Goal: Information Seeking & Learning: Find specific fact

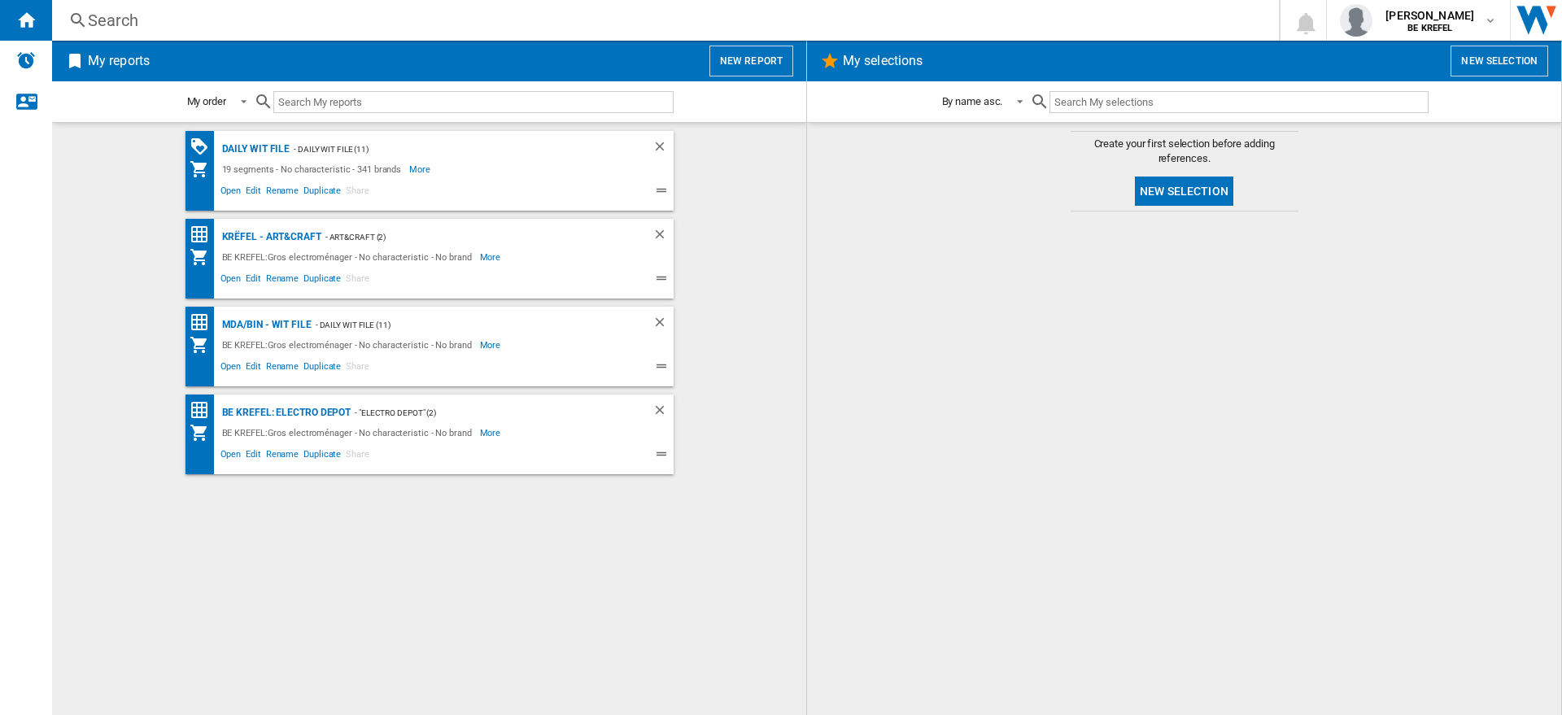
click at [363, 22] on div "Search" at bounding box center [662, 20] width 1148 height 23
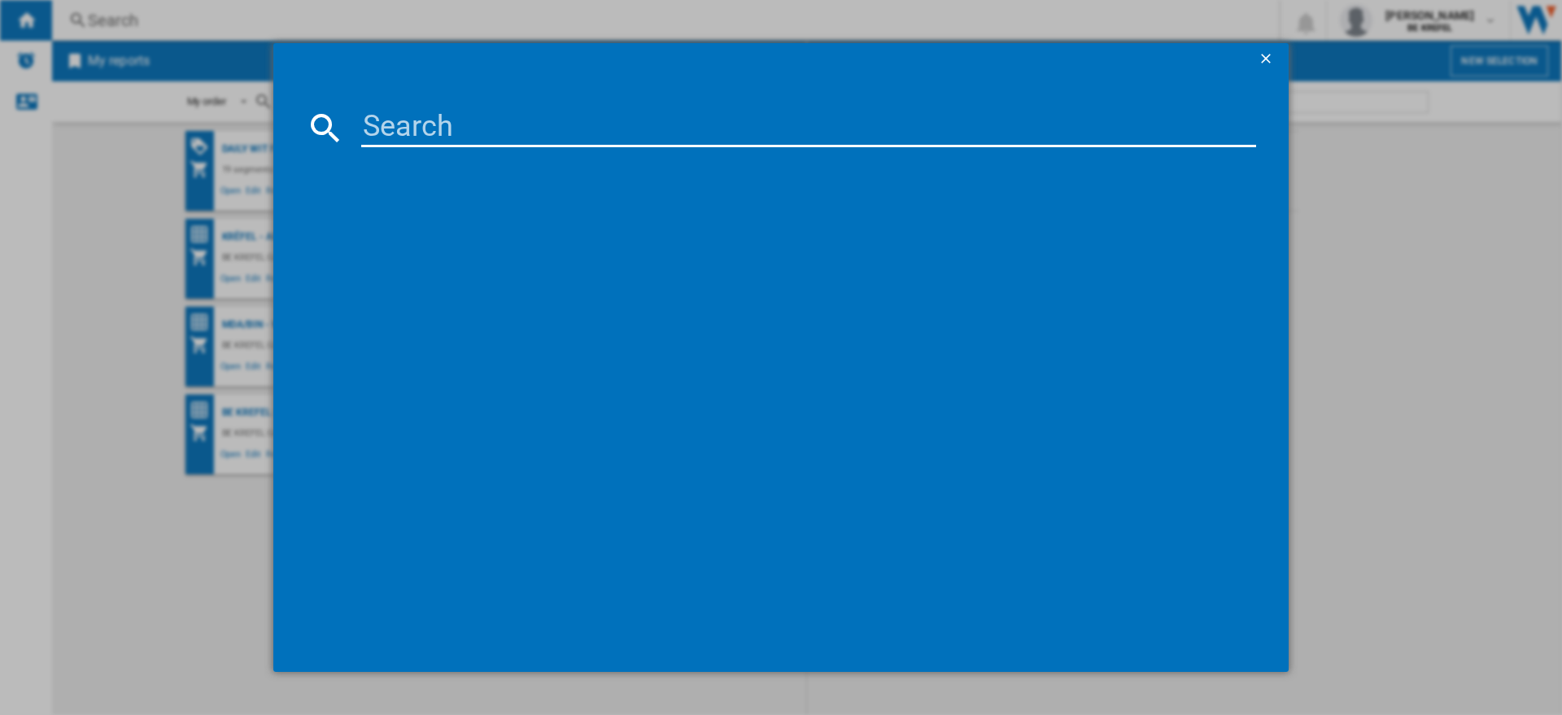
click at [442, 121] on input at bounding box center [808, 127] width 895 height 39
paste input "32002628"
type input "32002628"
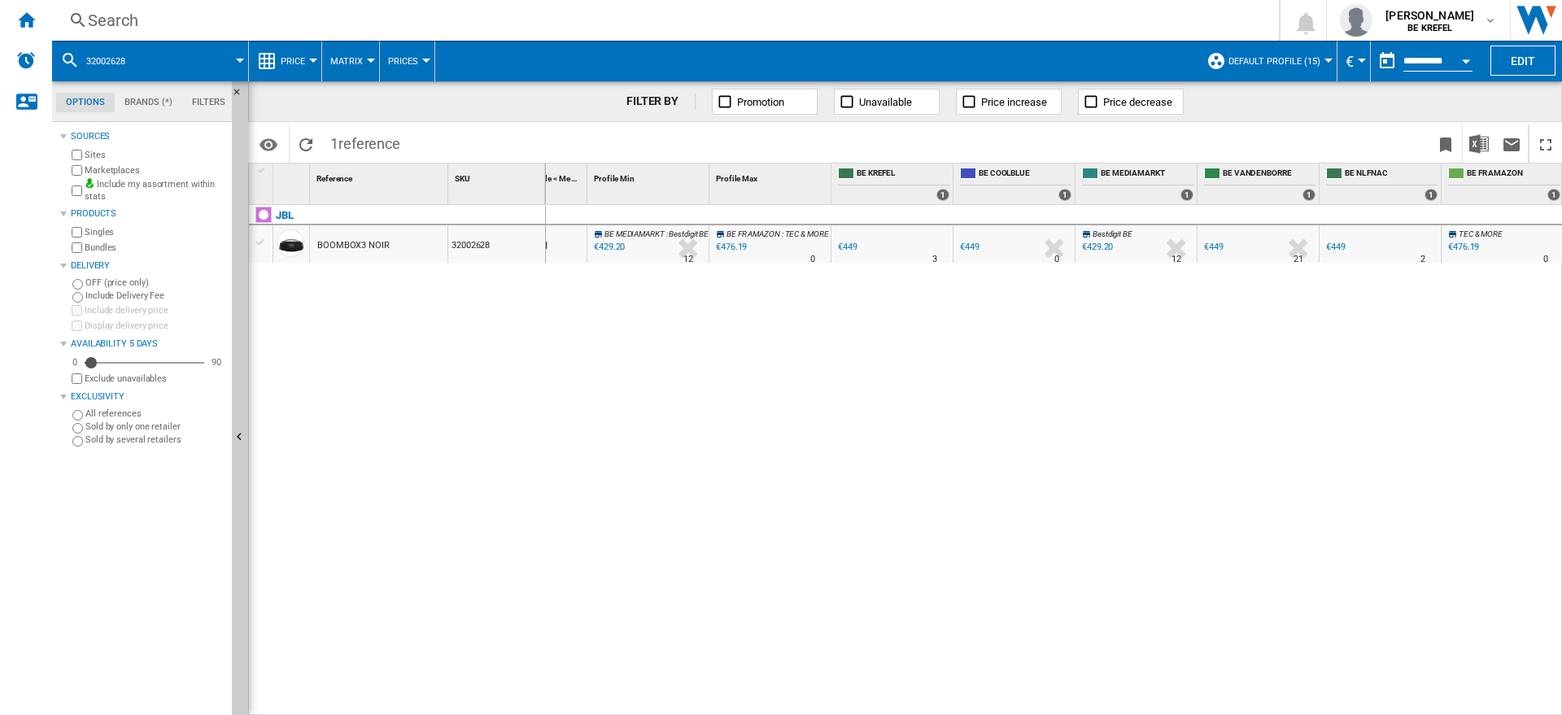
scroll to position [0, 41]
click at [242, 15] on div "Search" at bounding box center [662, 20] width 1148 height 23
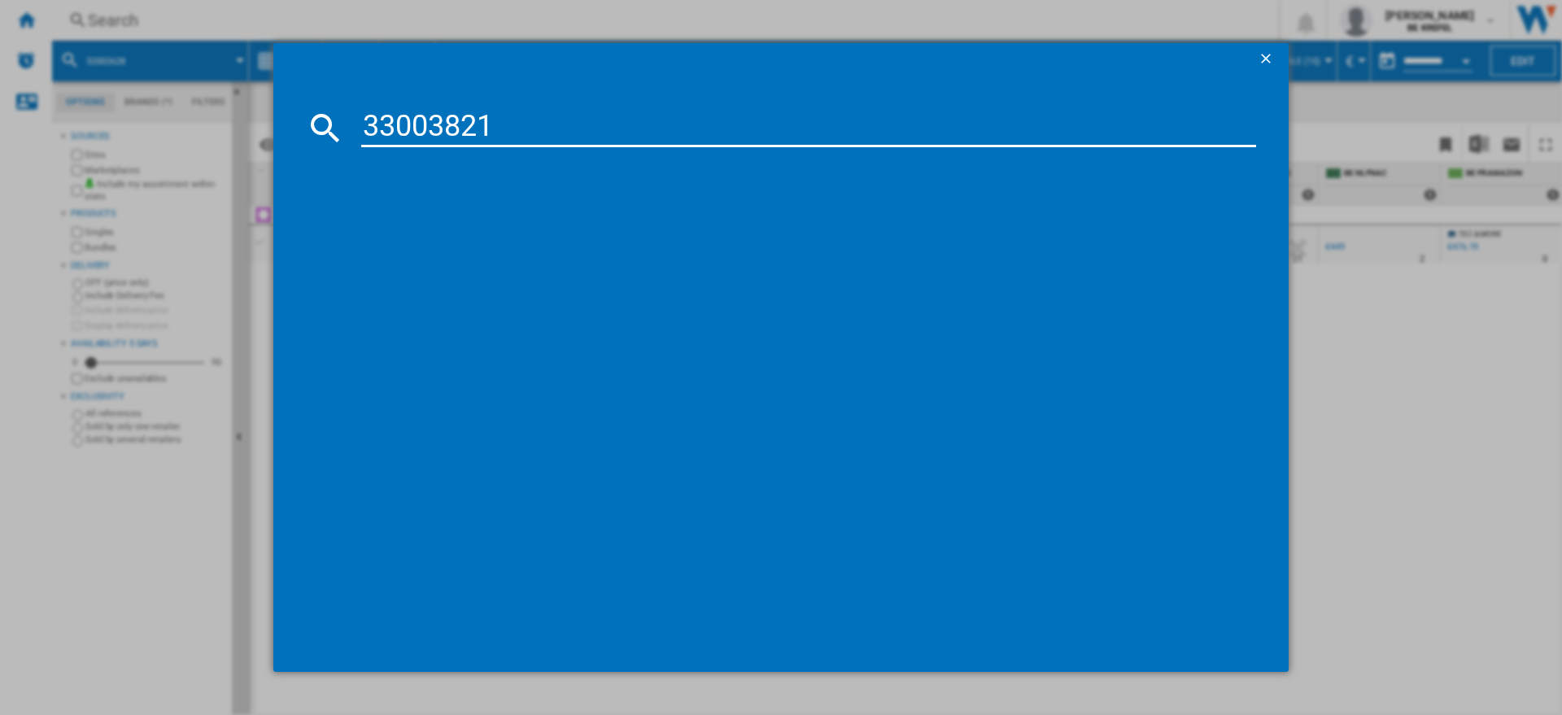
type input "33003821"
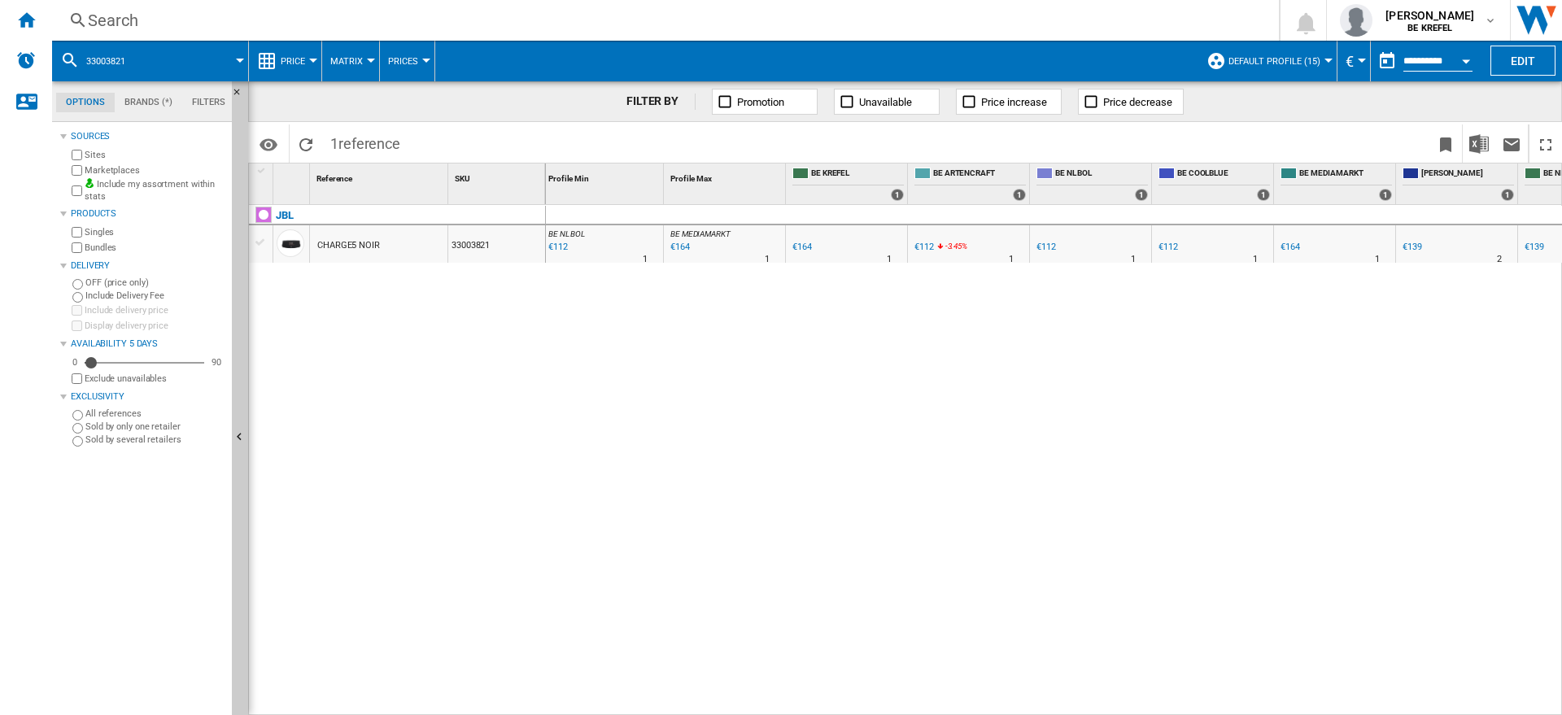
scroll to position [0, 255]
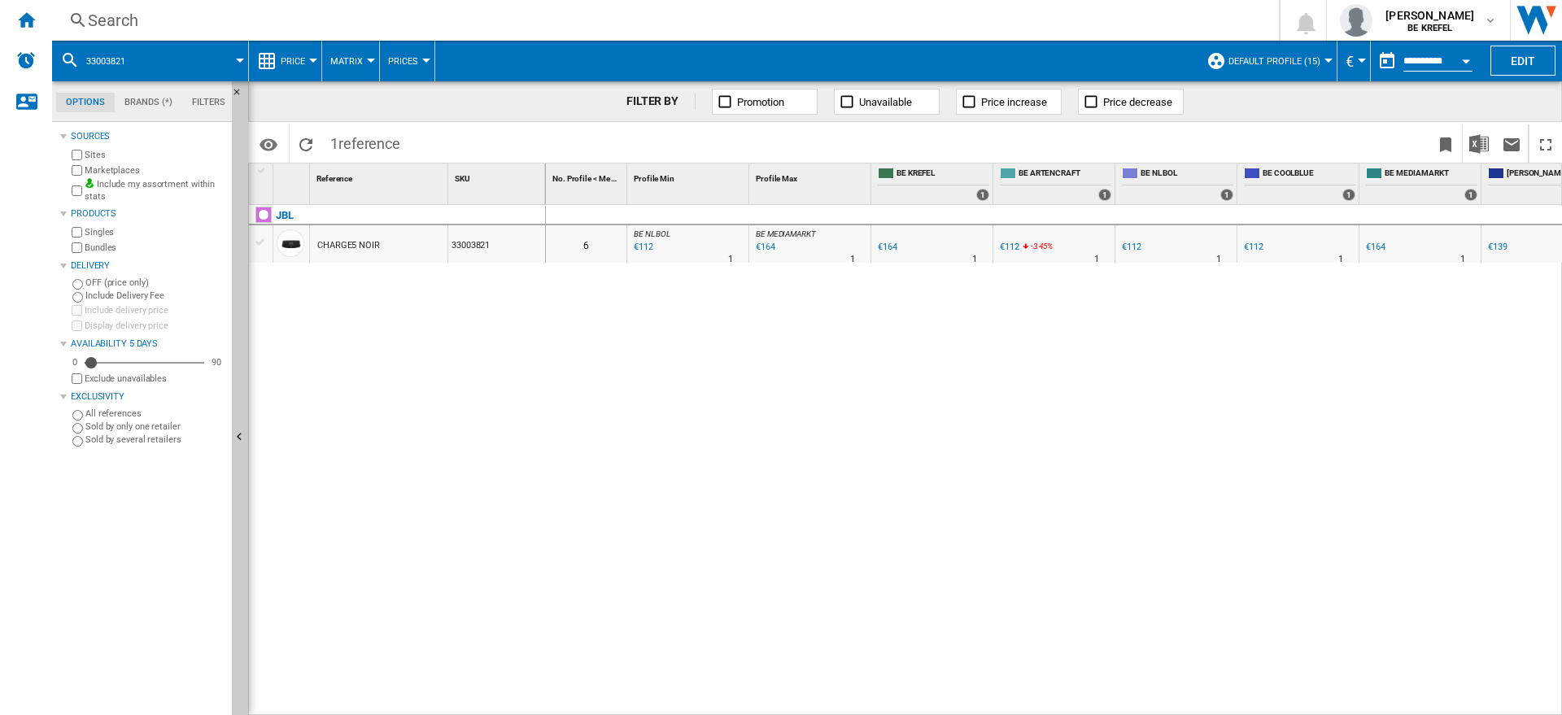
click at [271, 13] on div "Search" at bounding box center [662, 20] width 1148 height 23
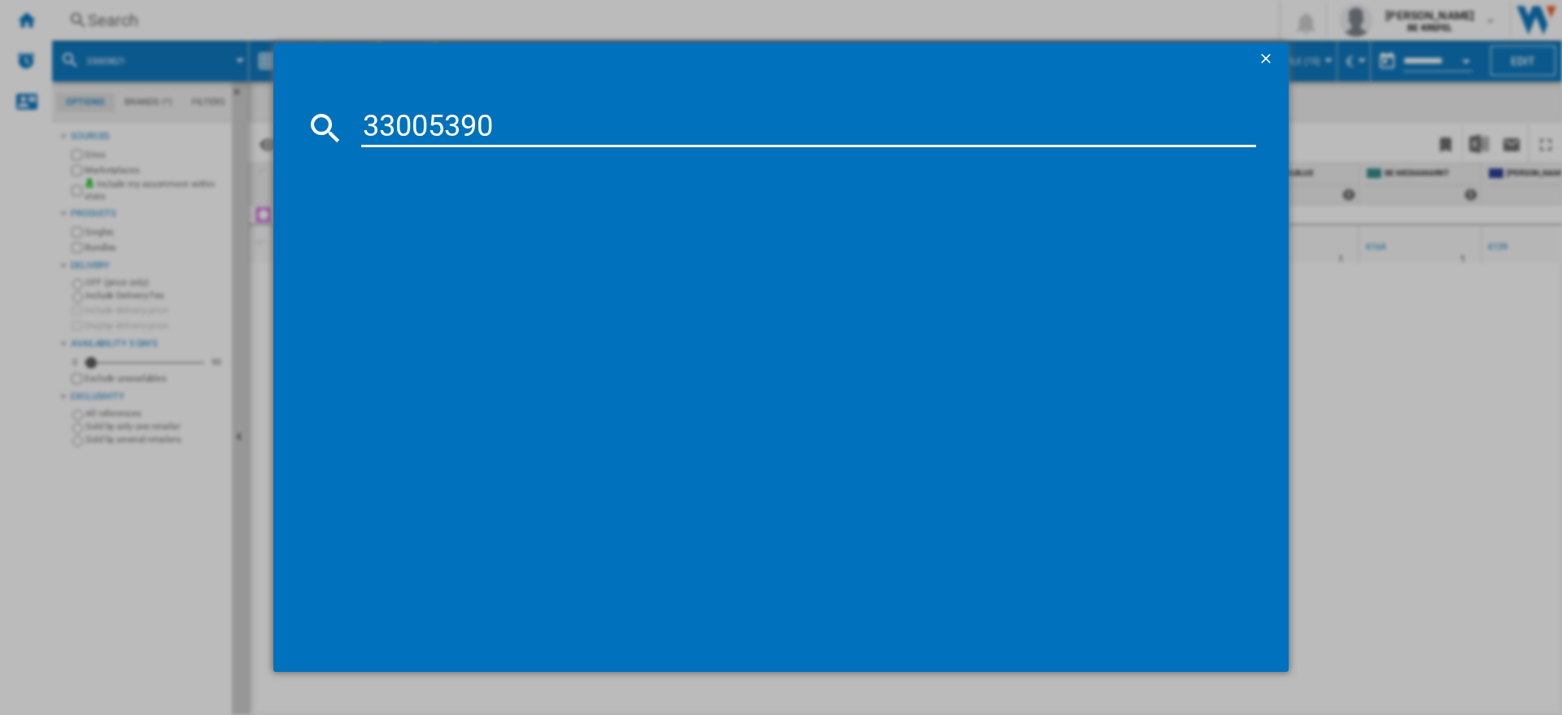
type input "33005390"
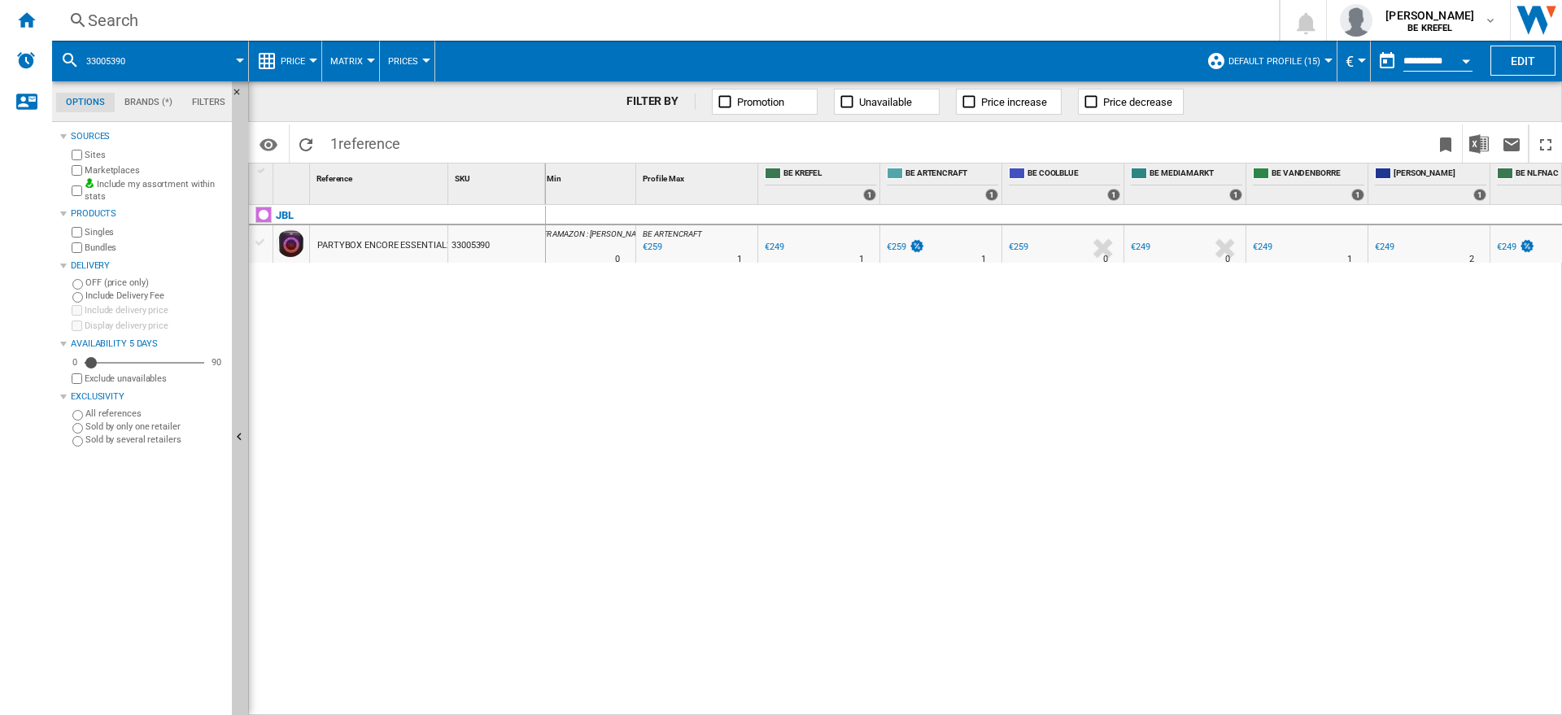
scroll to position [0, 285]
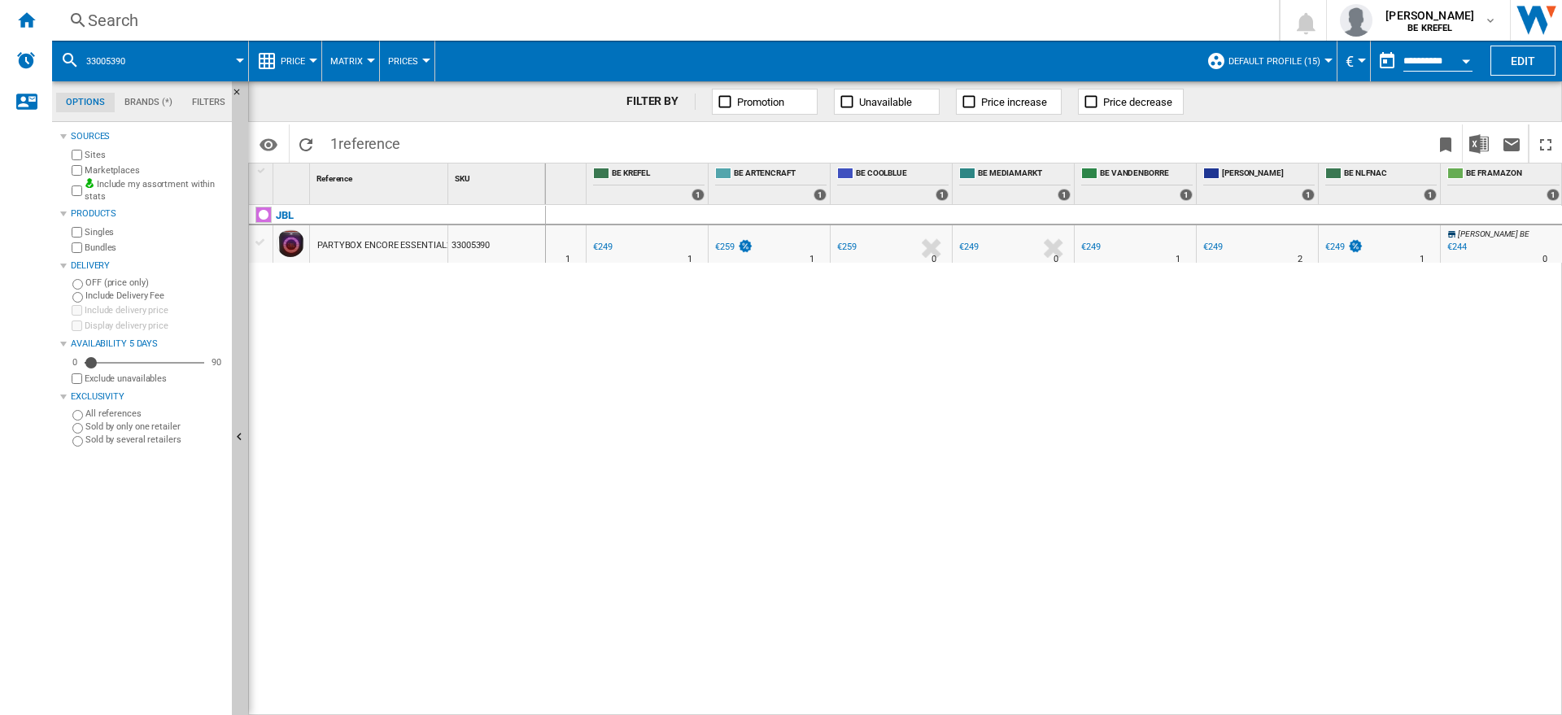
click at [515, 24] on div "Search" at bounding box center [662, 20] width 1148 height 23
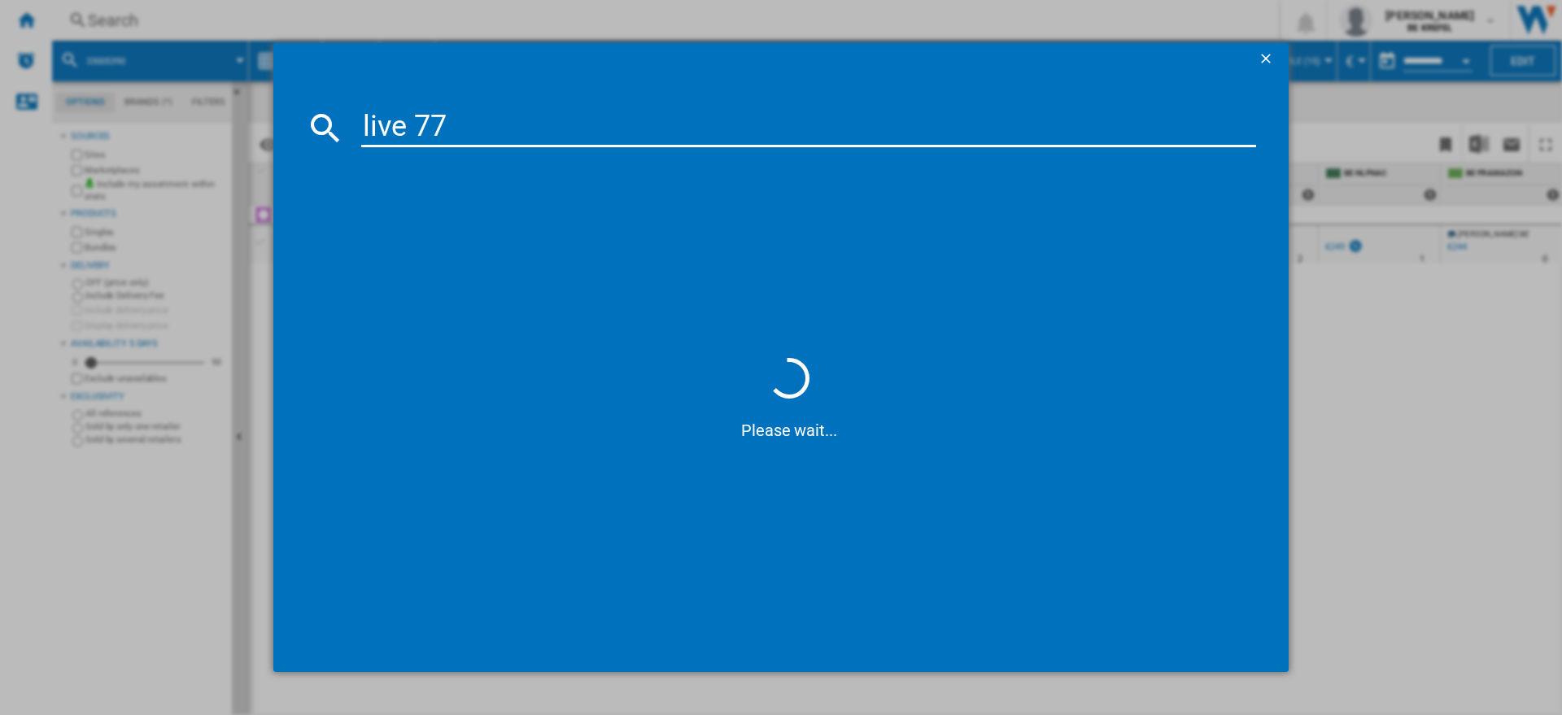
type input "live 775"
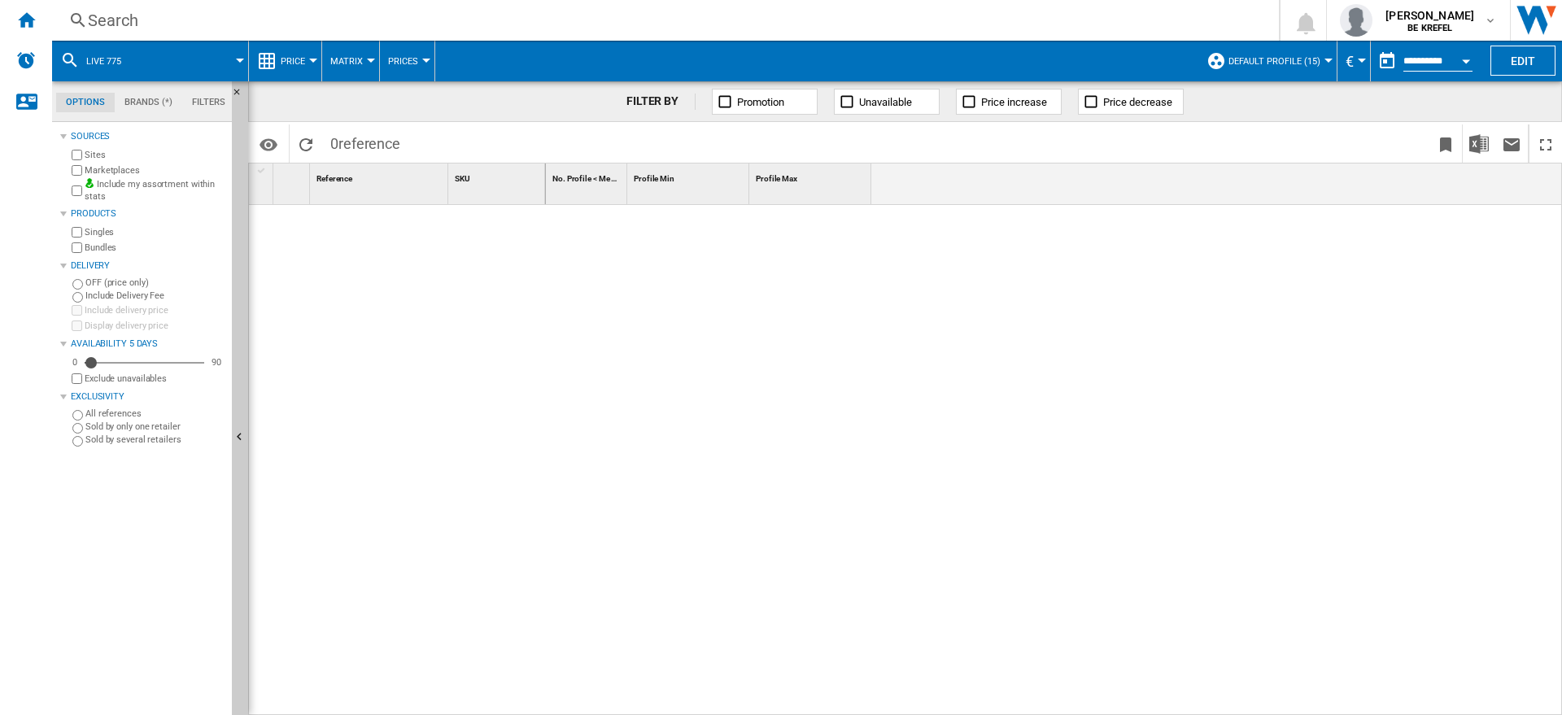
click at [349, 25] on div "Search" at bounding box center [662, 20] width 1148 height 23
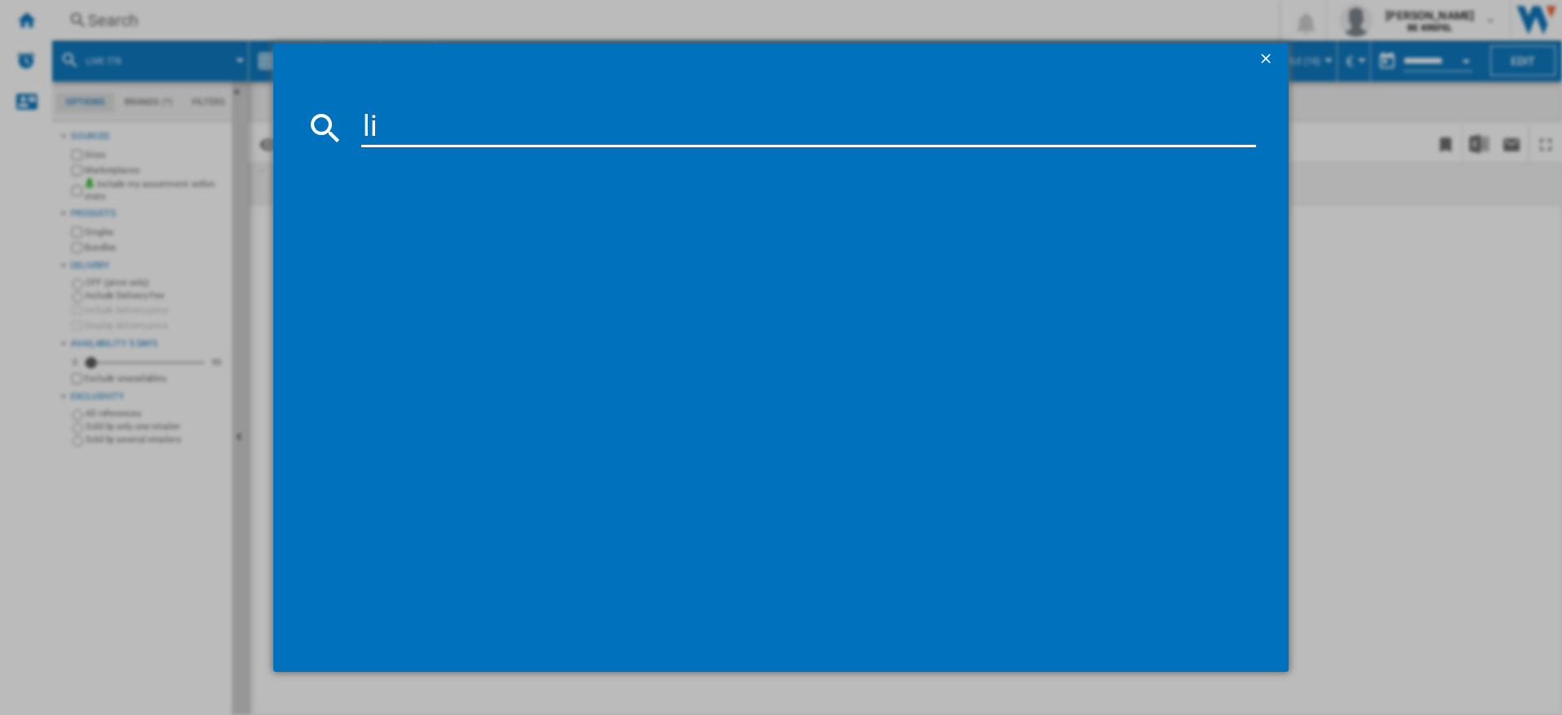
type input "l"
type input "jbl live 775"
click at [1266, 59] on ng-md-icon "getI18NText('BUTTONS.CLOSE_DIALOG')" at bounding box center [1267, 60] width 20 height 20
